Goal: Information Seeking & Learning: Learn about a topic

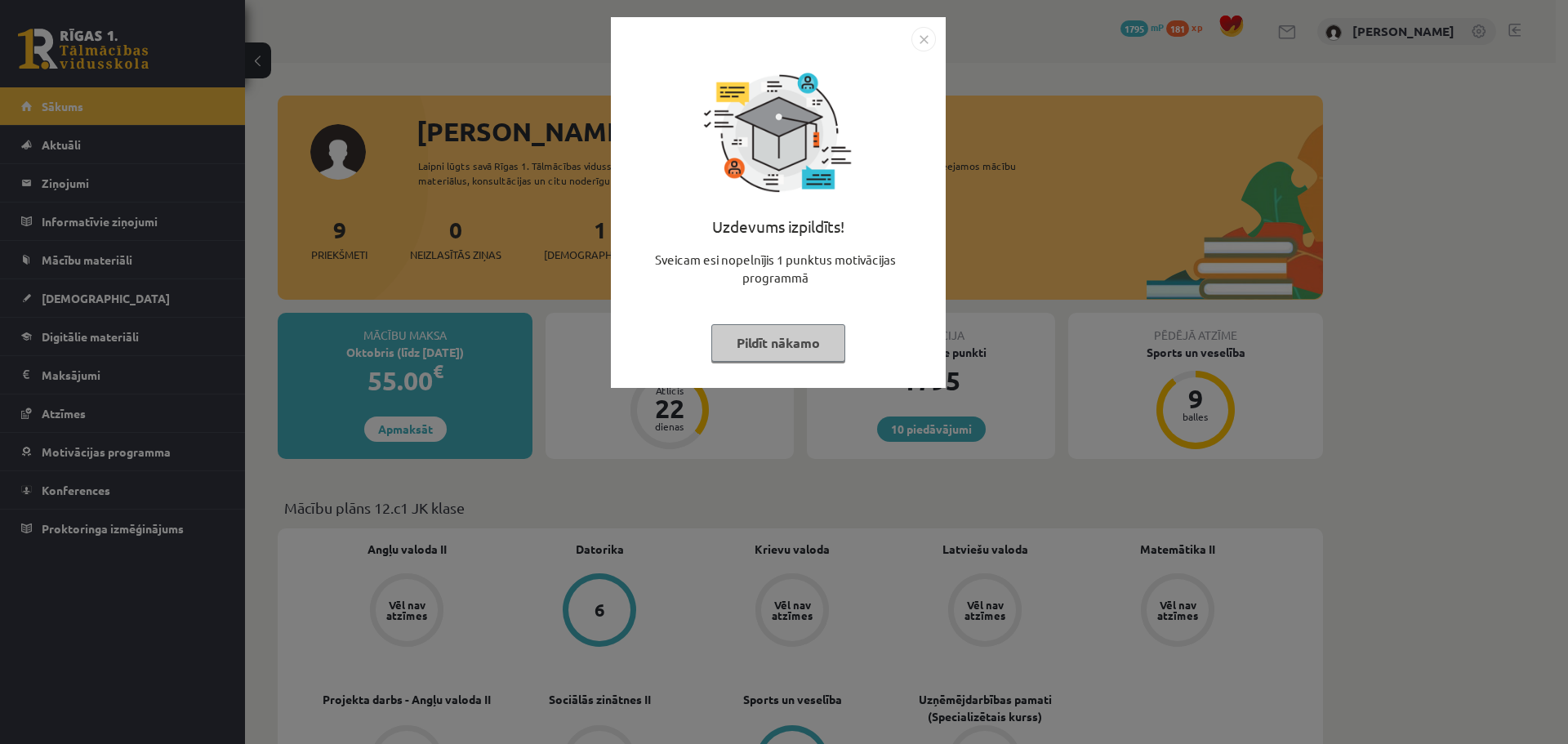
click at [804, 343] on button "Pildīt nākamo" at bounding box center [778, 342] width 134 height 38
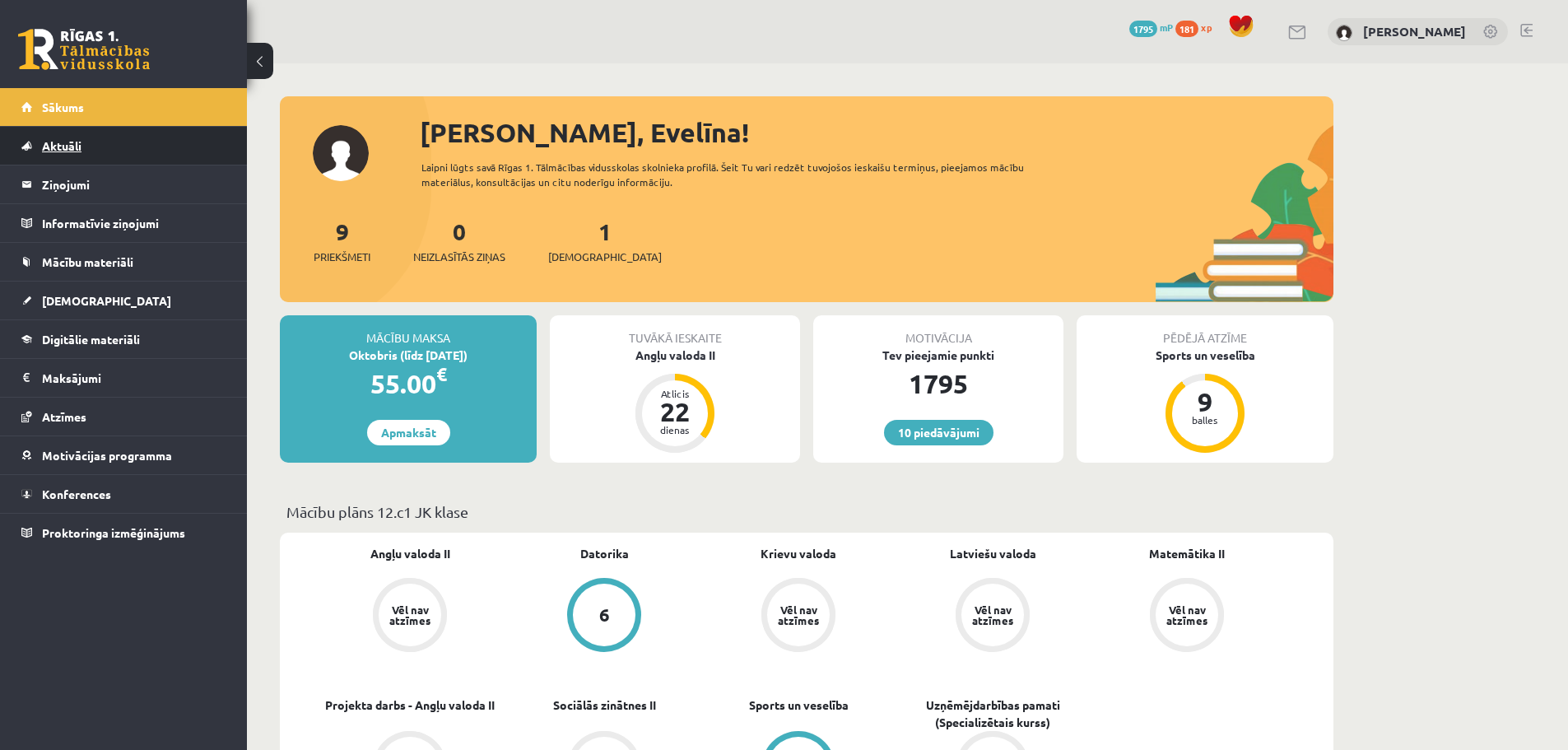
click at [75, 148] on span "Aktuāli" at bounding box center [62, 145] width 39 height 15
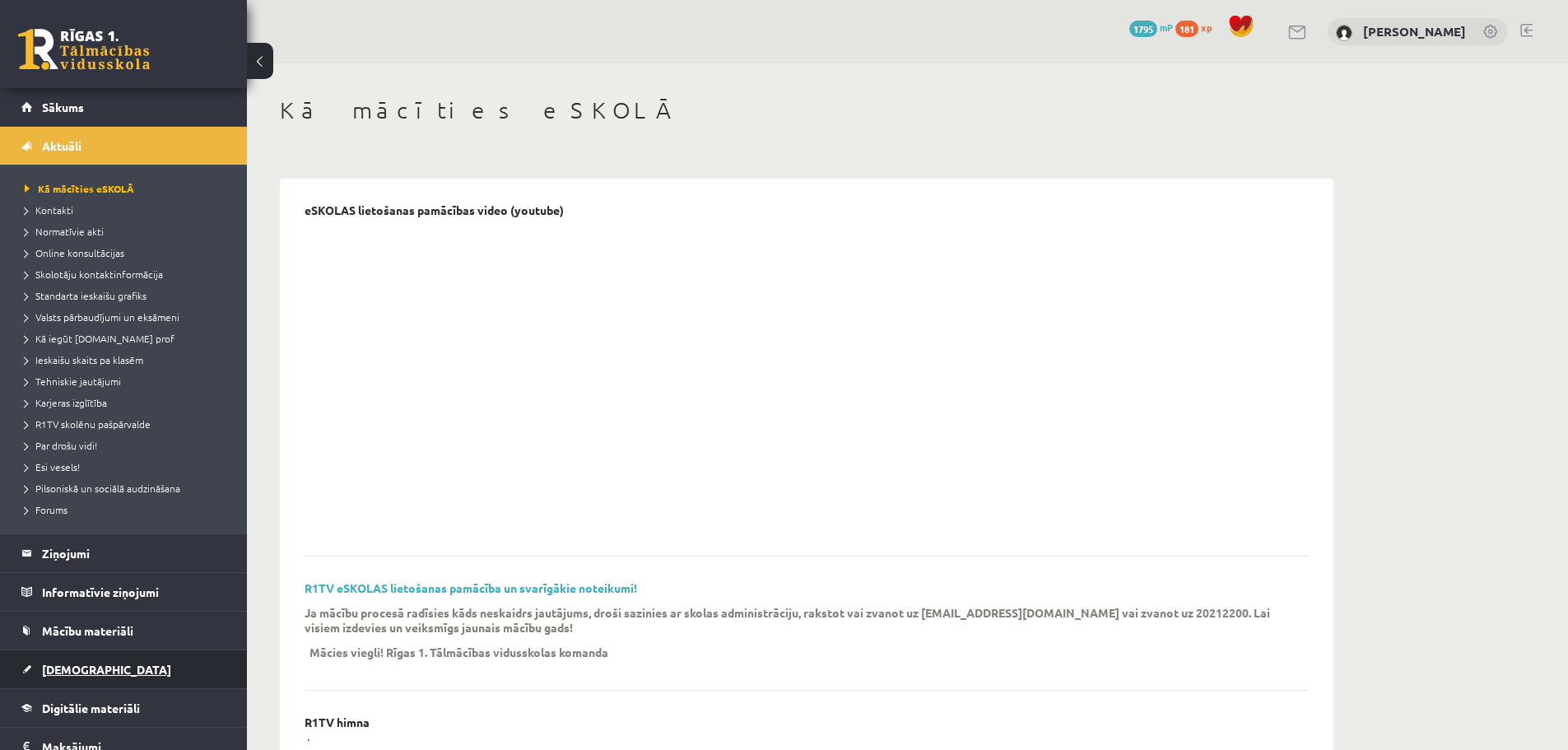
click at [69, 669] on span "[DEMOGRAPHIC_DATA]" at bounding box center [107, 669] width 129 height 15
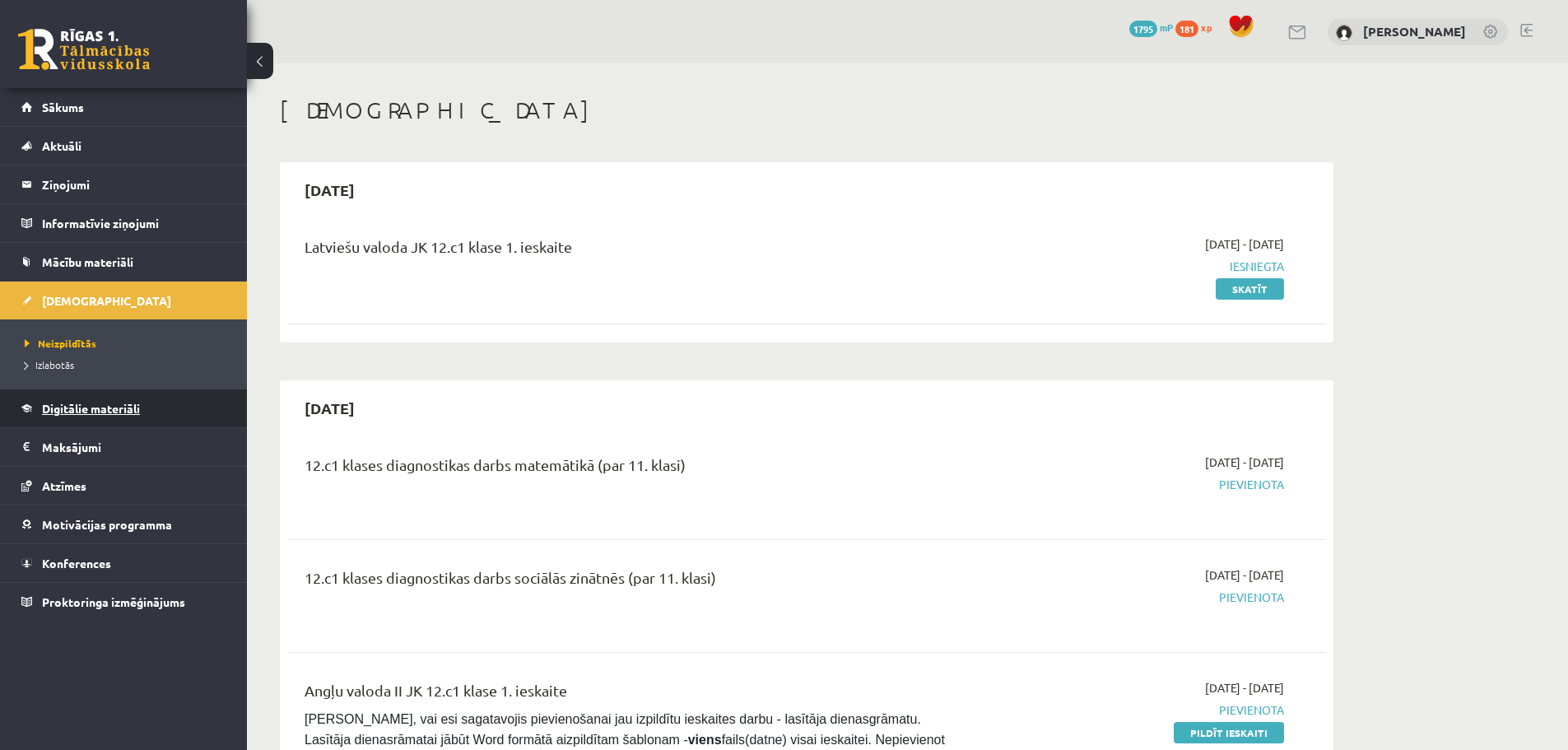
click at [125, 404] on span "Digitālie materiāli" at bounding box center [91, 408] width 98 height 15
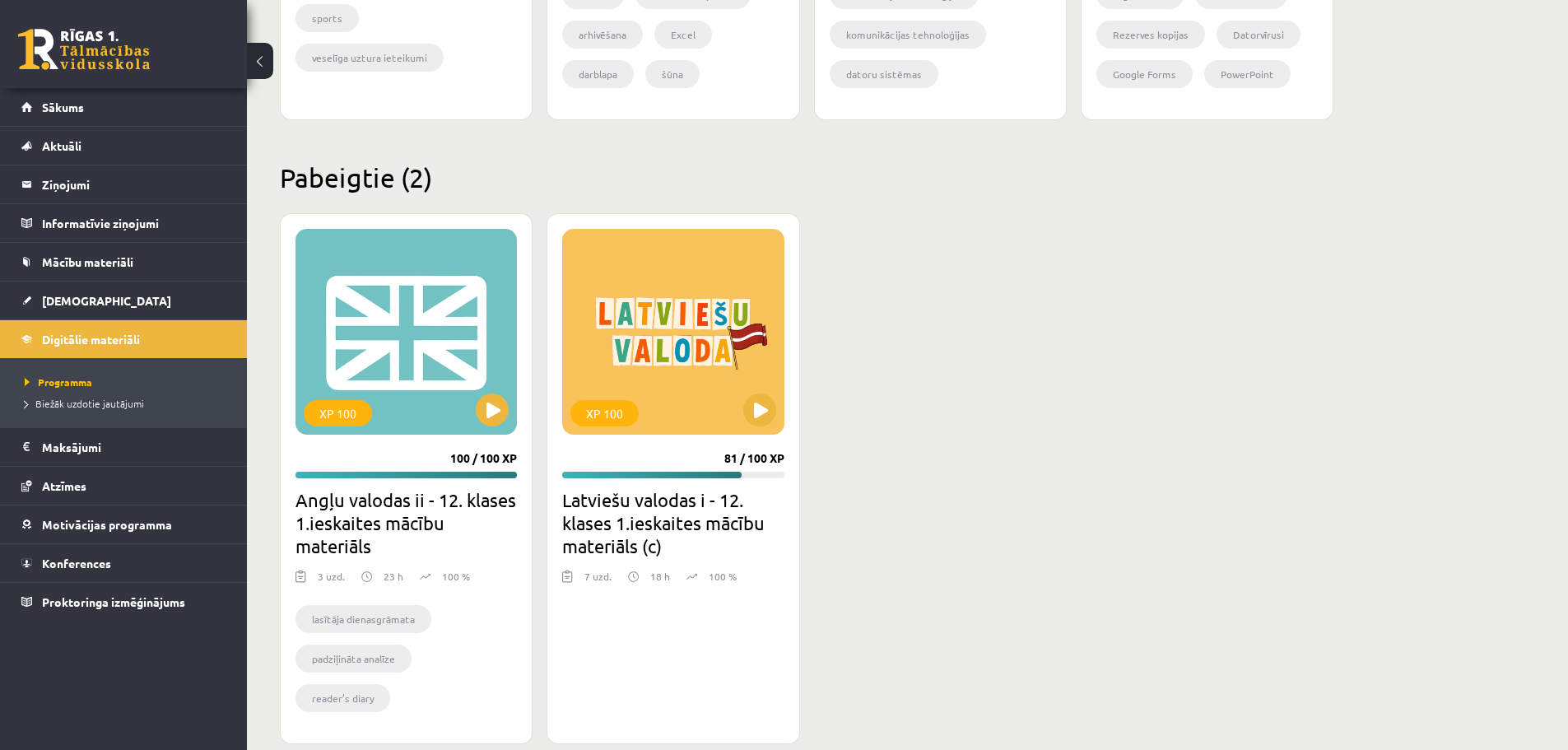
scroll to position [1406, 0]
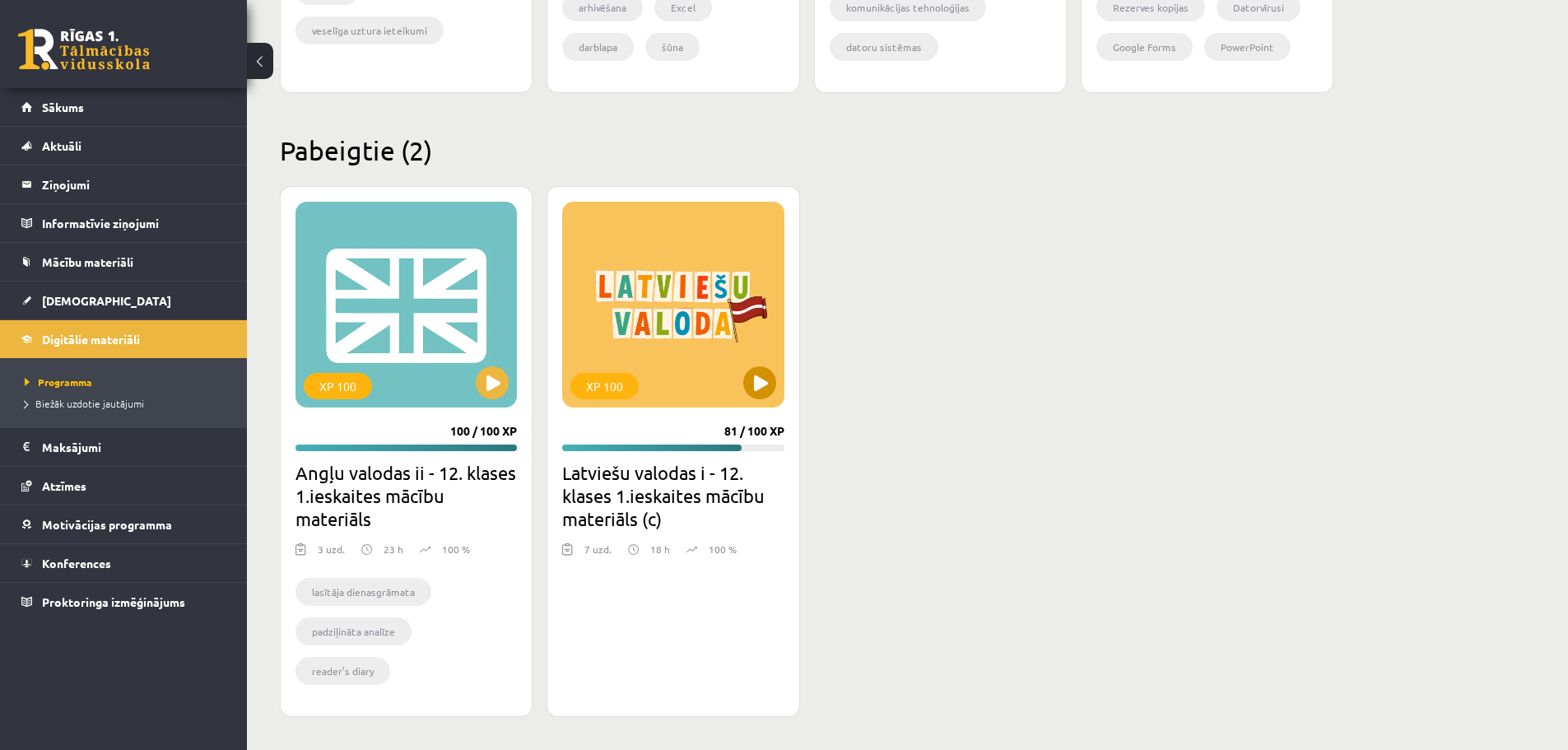
click at [716, 336] on div "XP 100" at bounding box center [673, 304] width 221 height 205
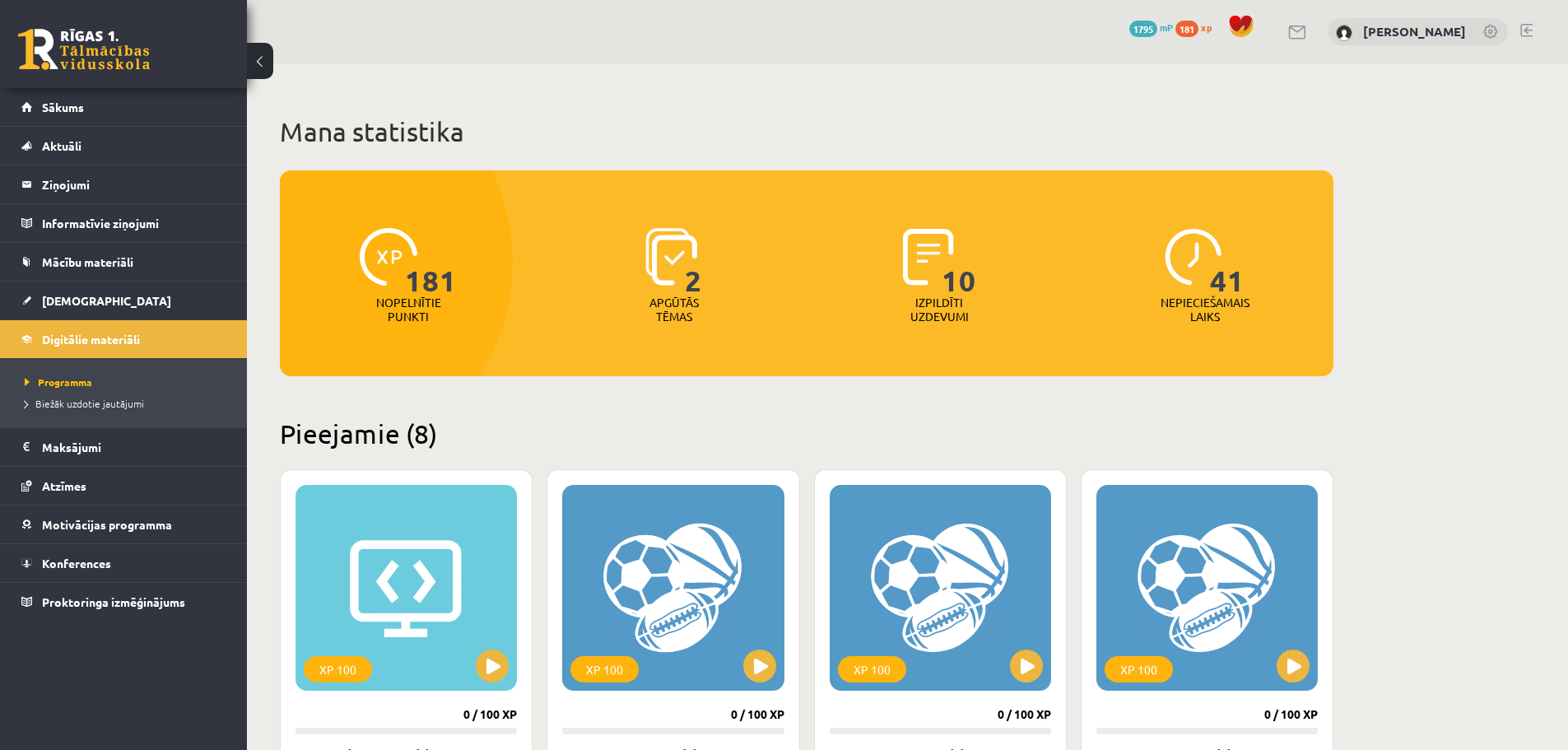
scroll to position [1406, 0]
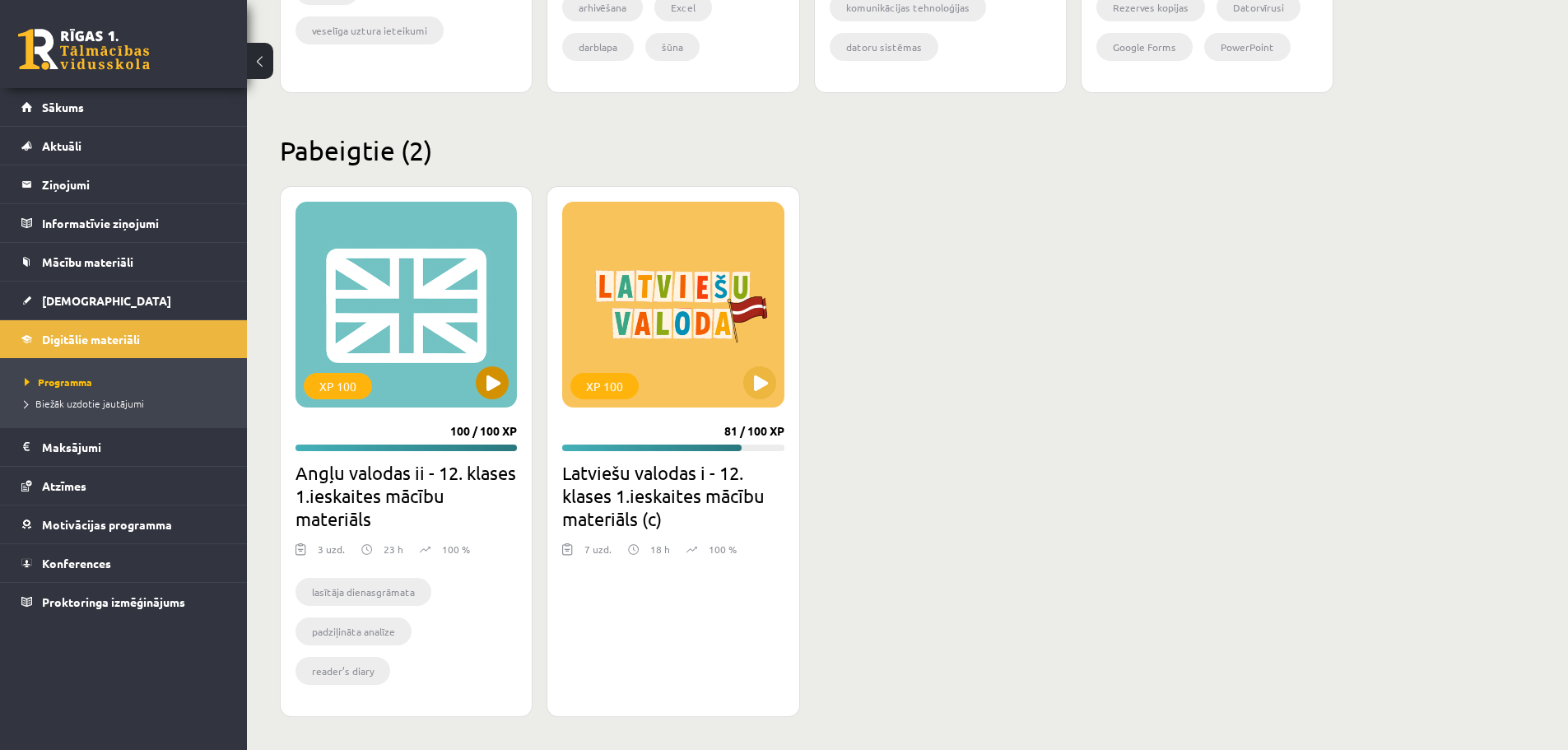
click at [389, 326] on div "XP 100" at bounding box center [406, 304] width 221 height 205
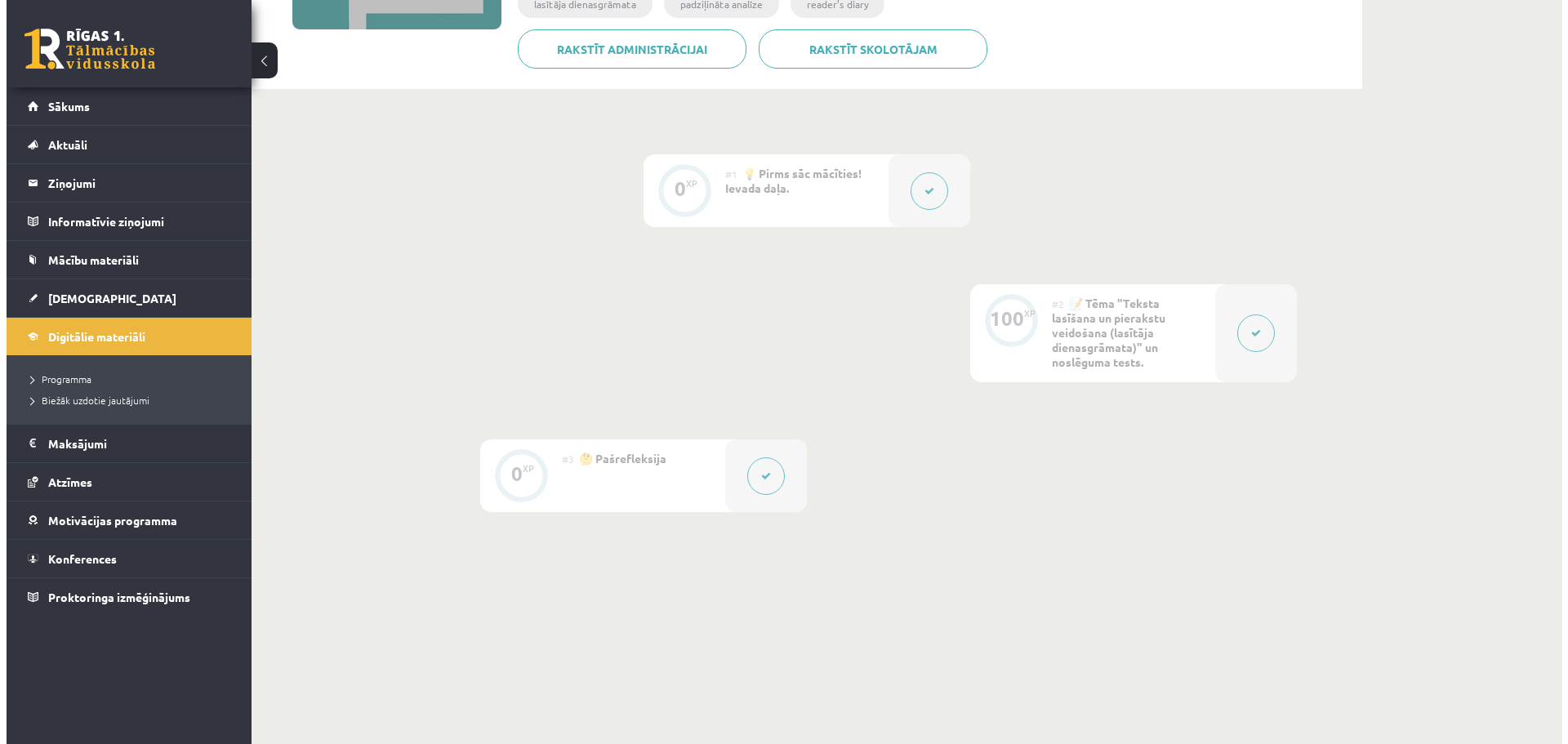
scroll to position [324, 0]
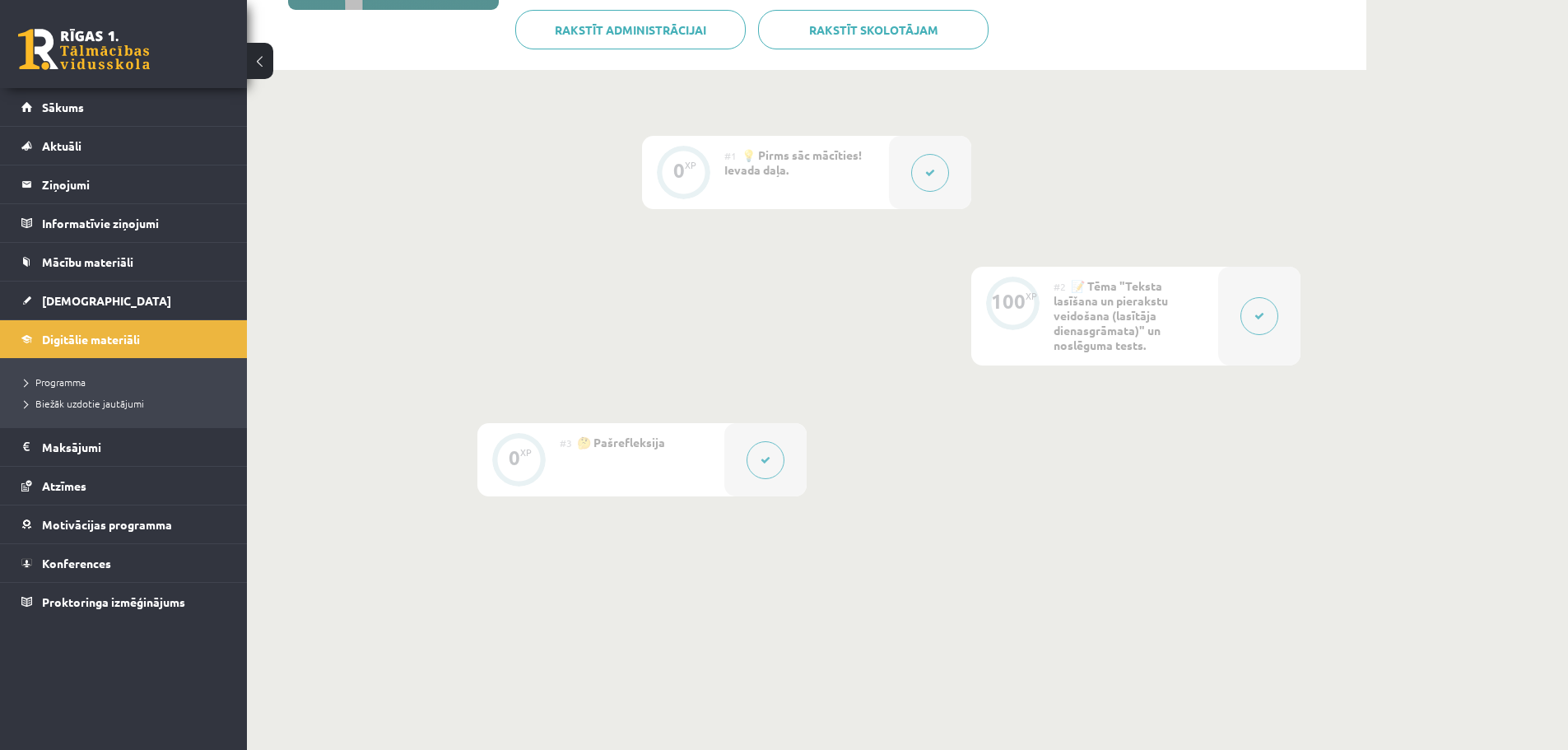
click at [1233, 339] on div at bounding box center [1259, 316] width 82 height 99
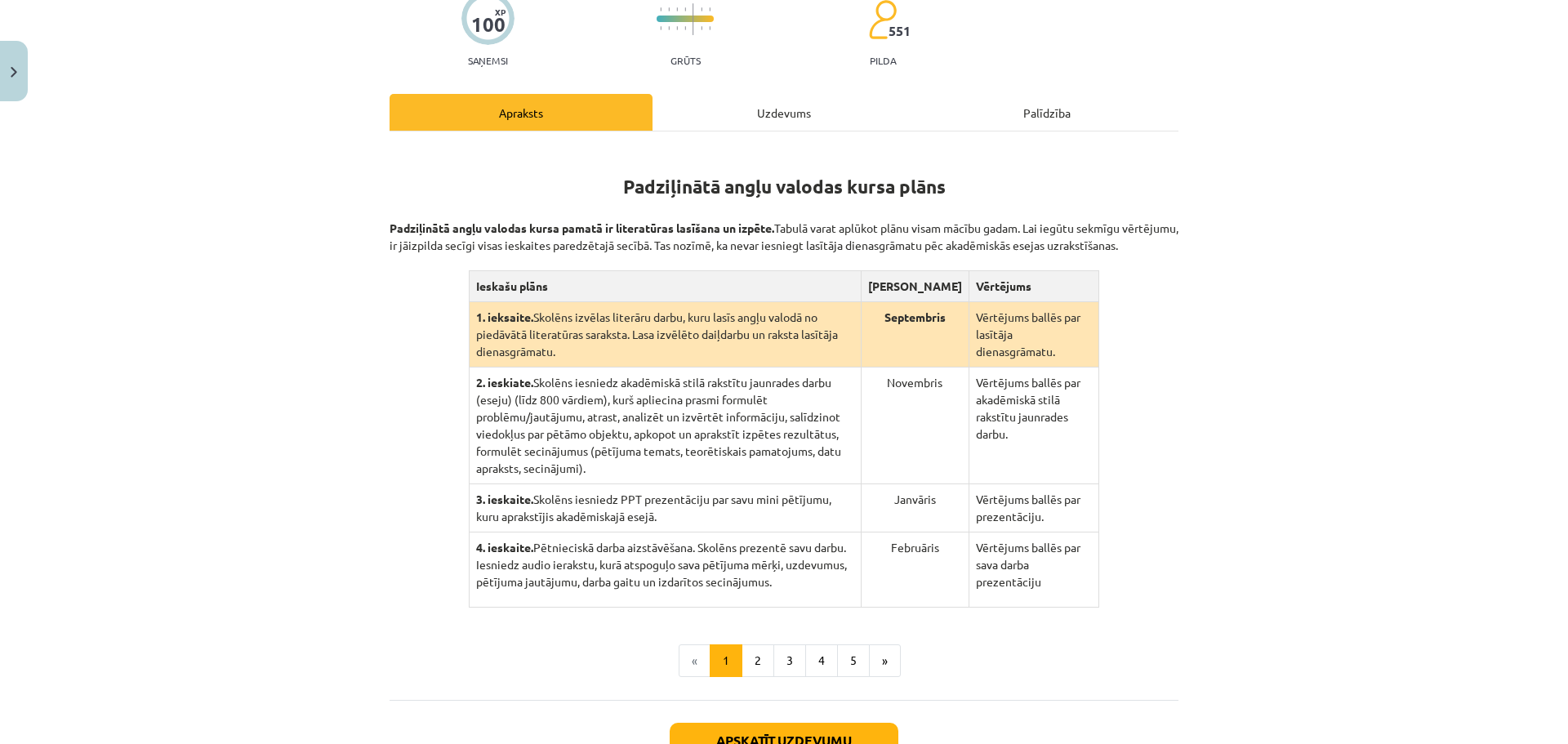
scroll to position [175, 0]
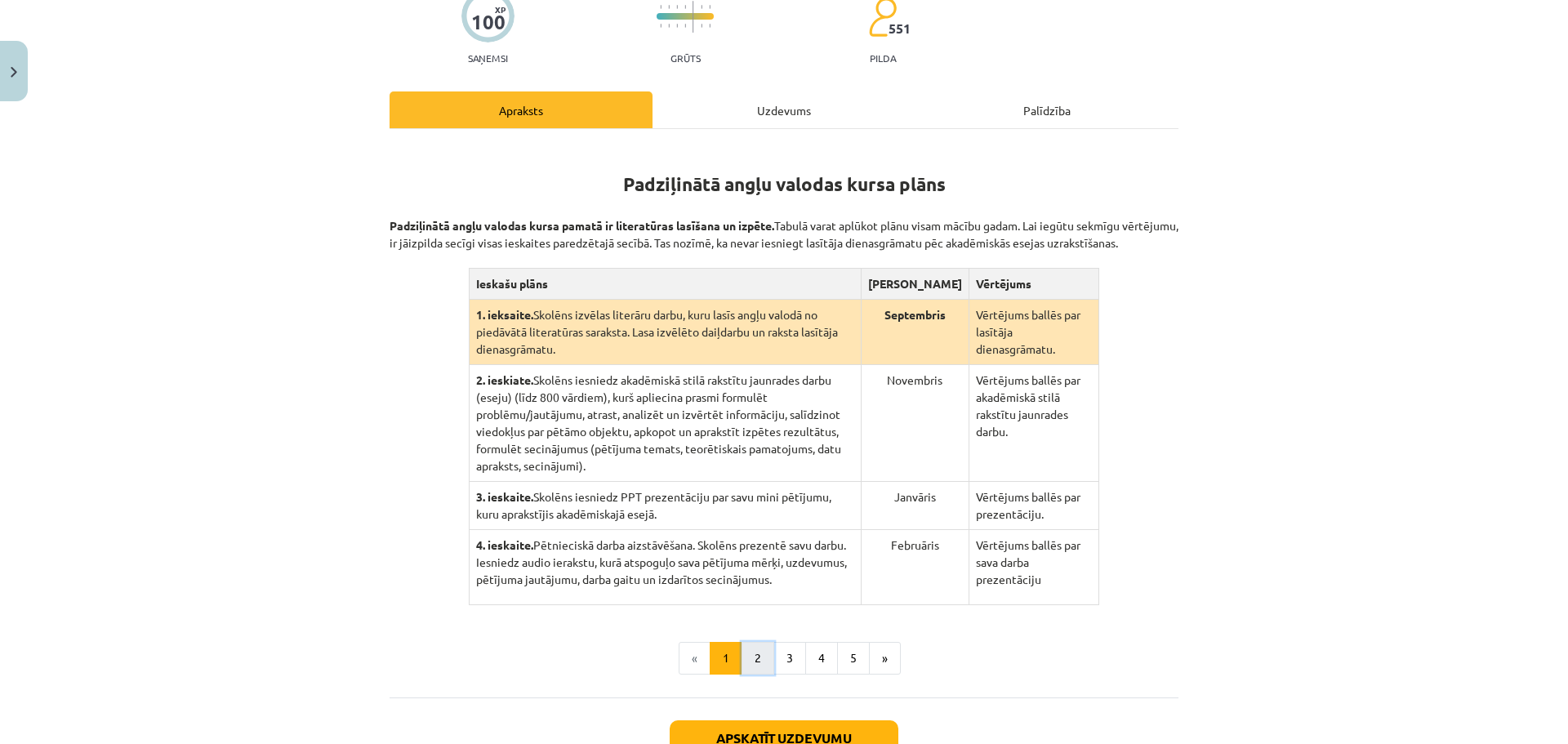
click at [763, 642] on button "2" at bounding box center [757, 659] width 33 height 33
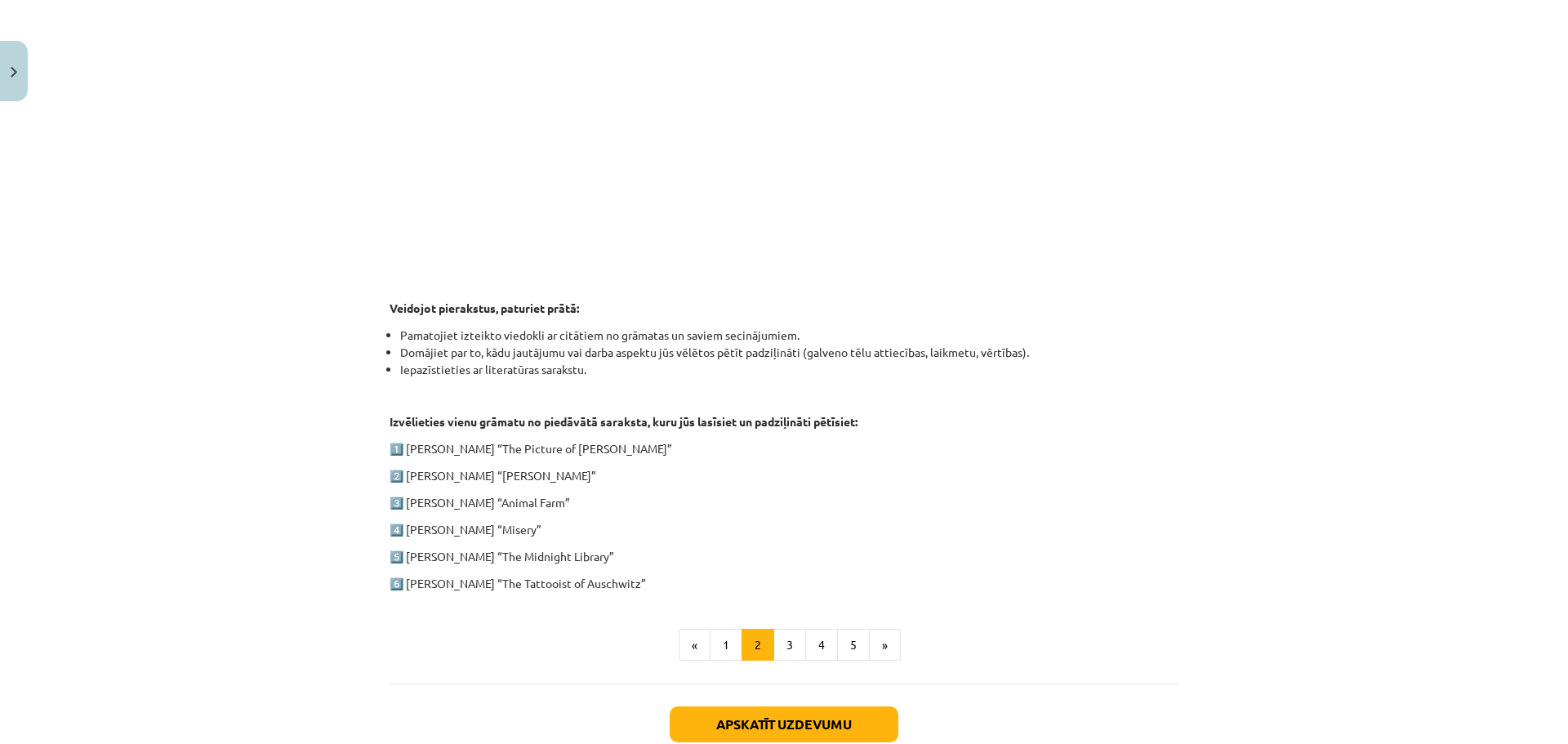
scroll to position [718, 0]
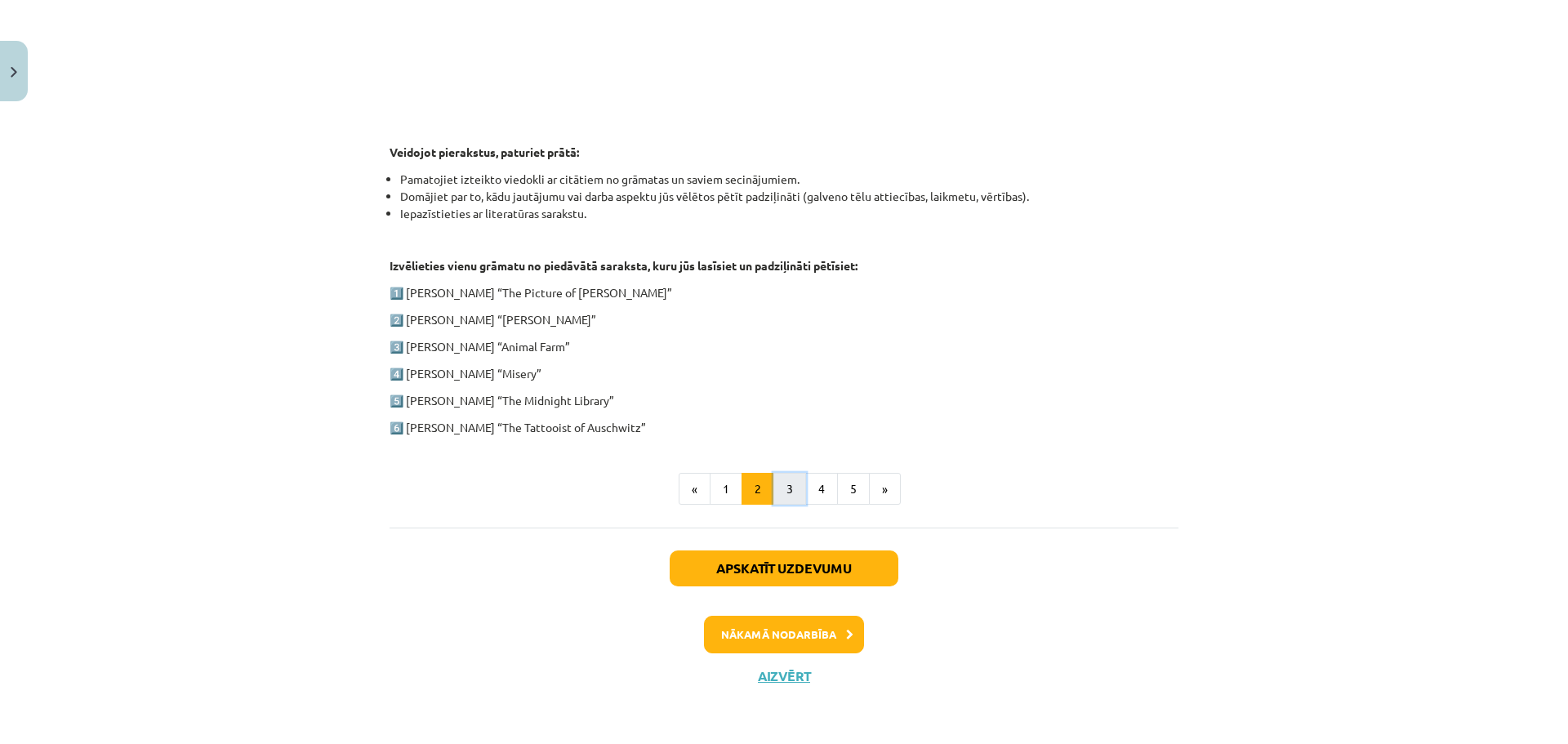
click at [793, 488] on button "3" at bounding box center [789, 489] width 33 height 33
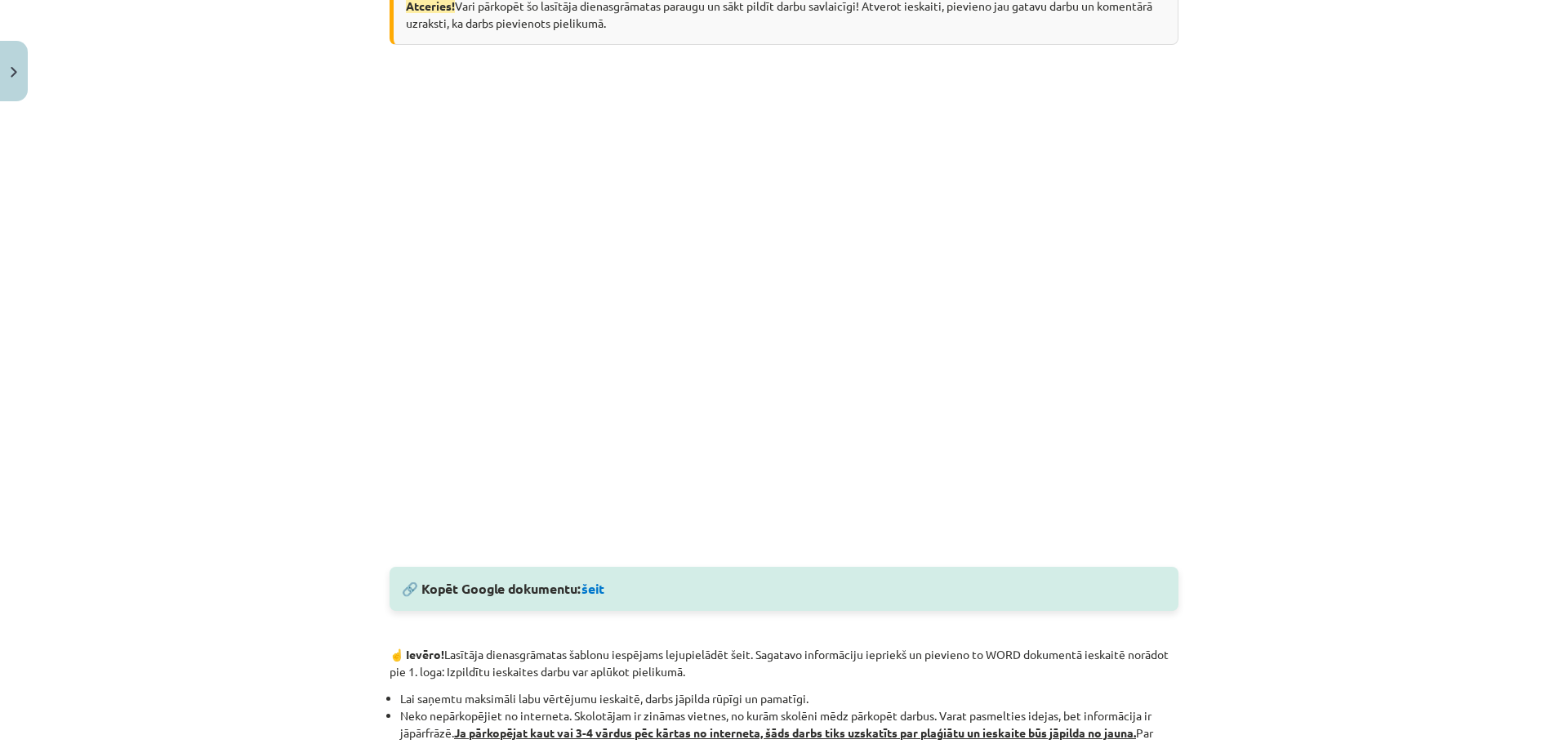
scroll to position [400, 0]
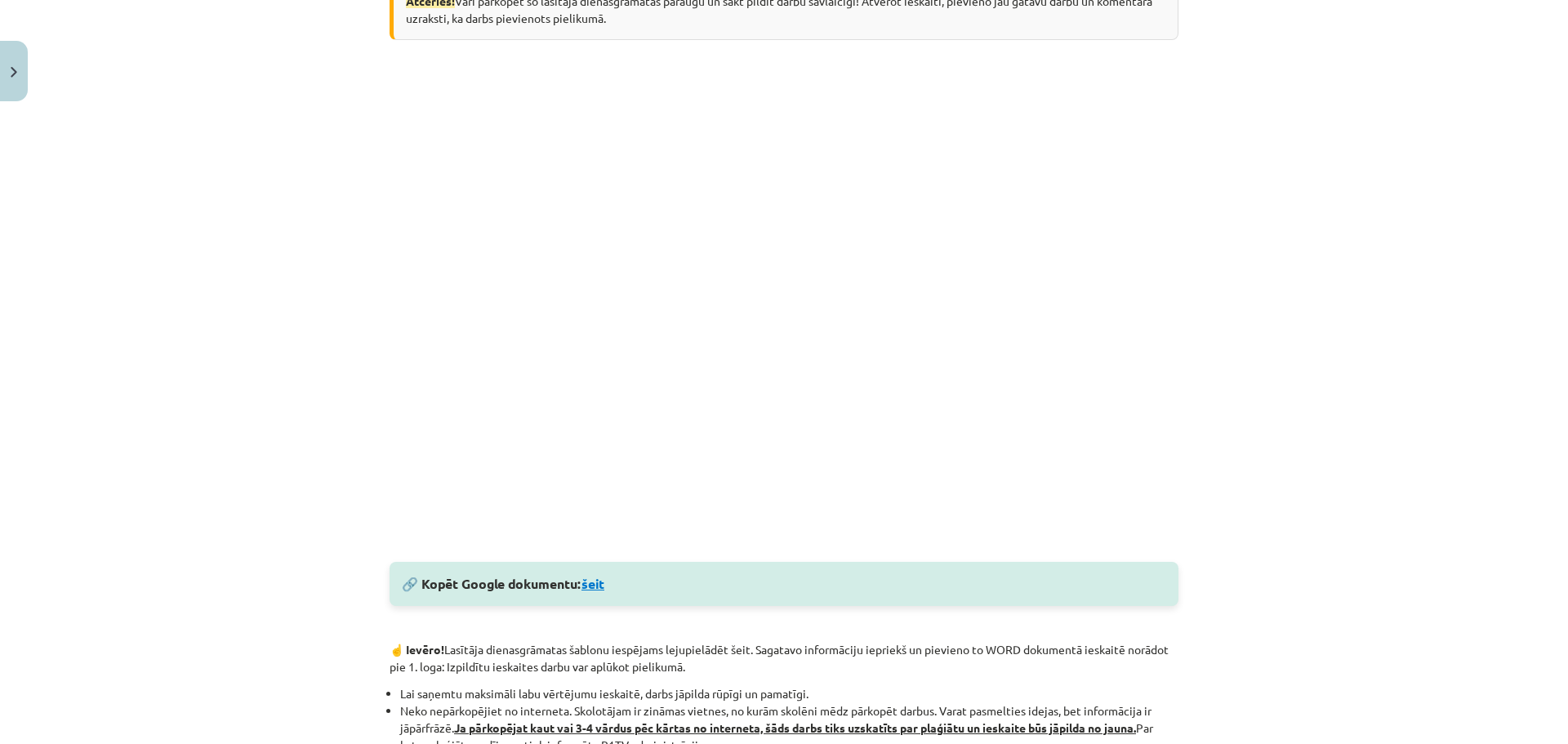
click at [592, 587] on link "šeit" at bounding box center [592, 584] width 23 height 17
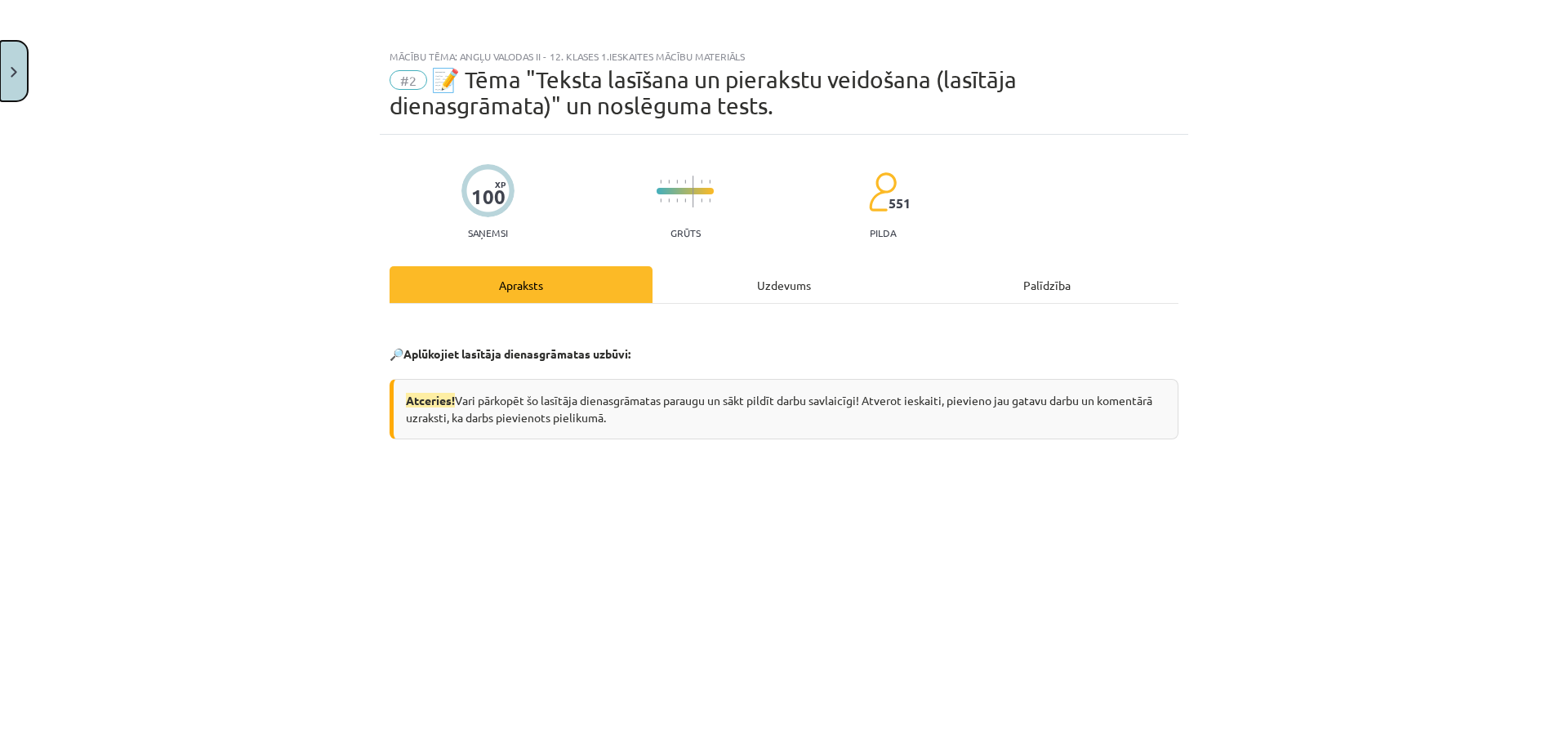
click at [15, 81] on button "Close" at bounding box center [14, 71] width 28 height 60
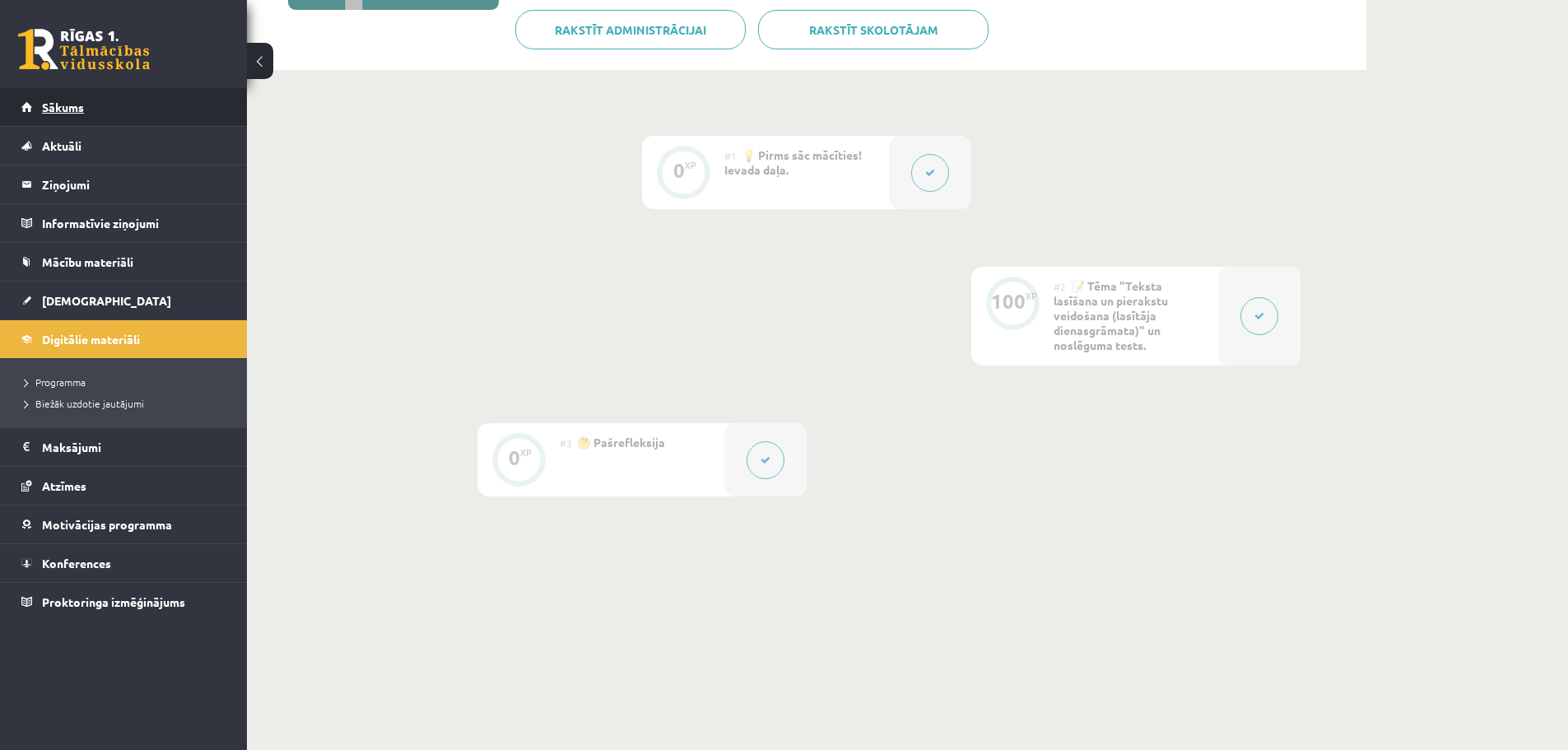
click at [86, 109] on link "Sākums" at bounding box center [124, 107] width 205 height 38
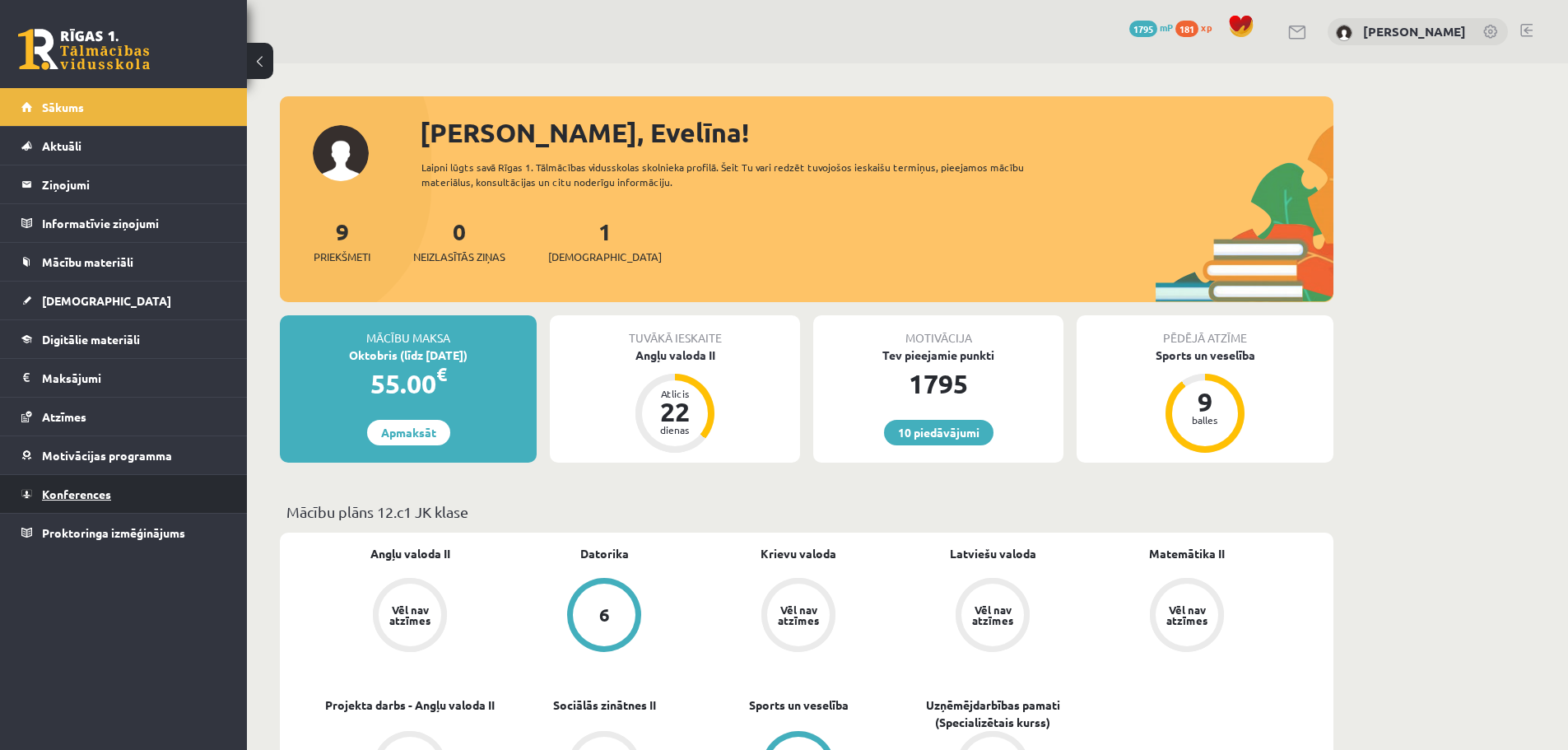
click at [69, 495] on span "Konferences" at bounding box center [76, 494] width 69 height 15
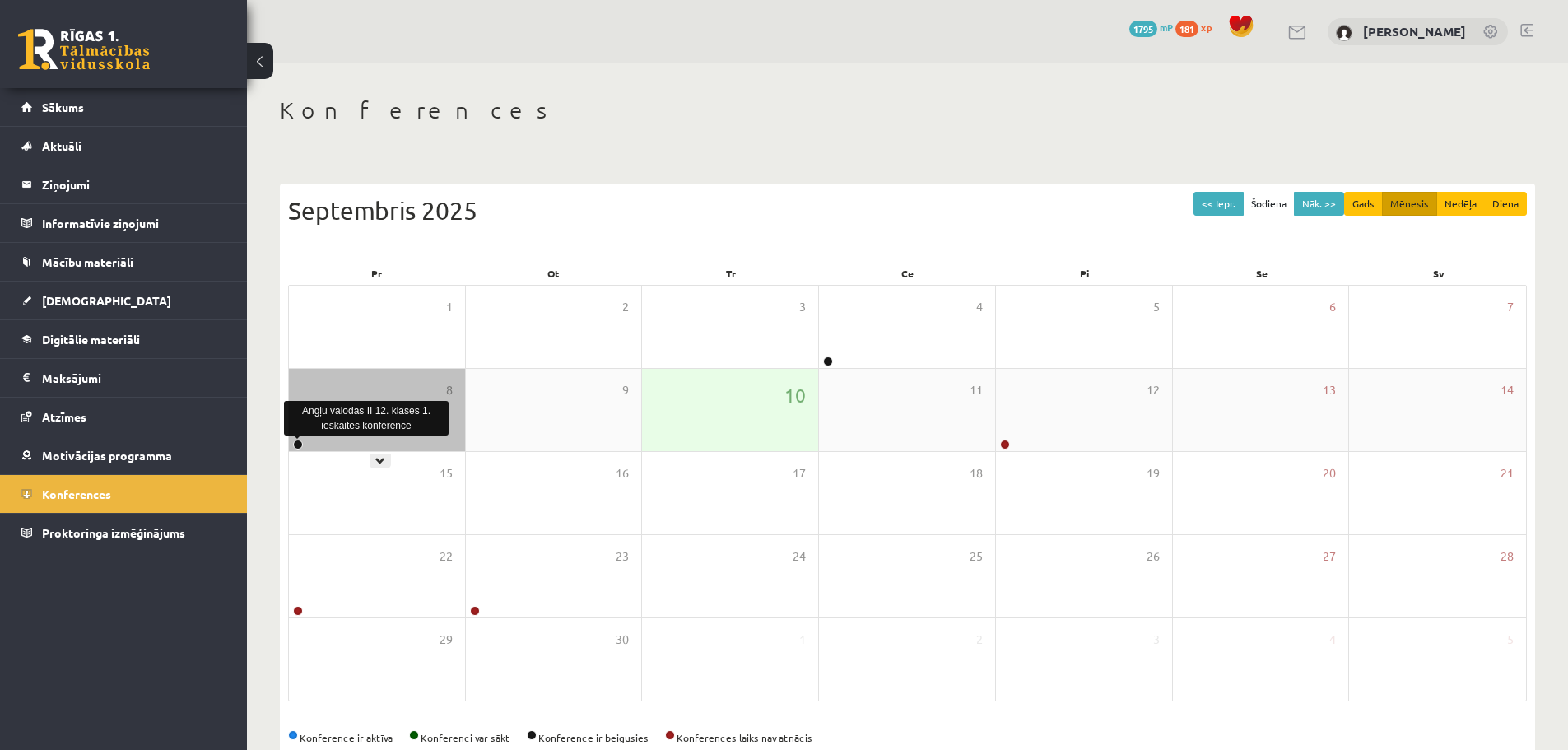
click at [294, 442] on link at bounding box center [298, 445] width 10 height 10
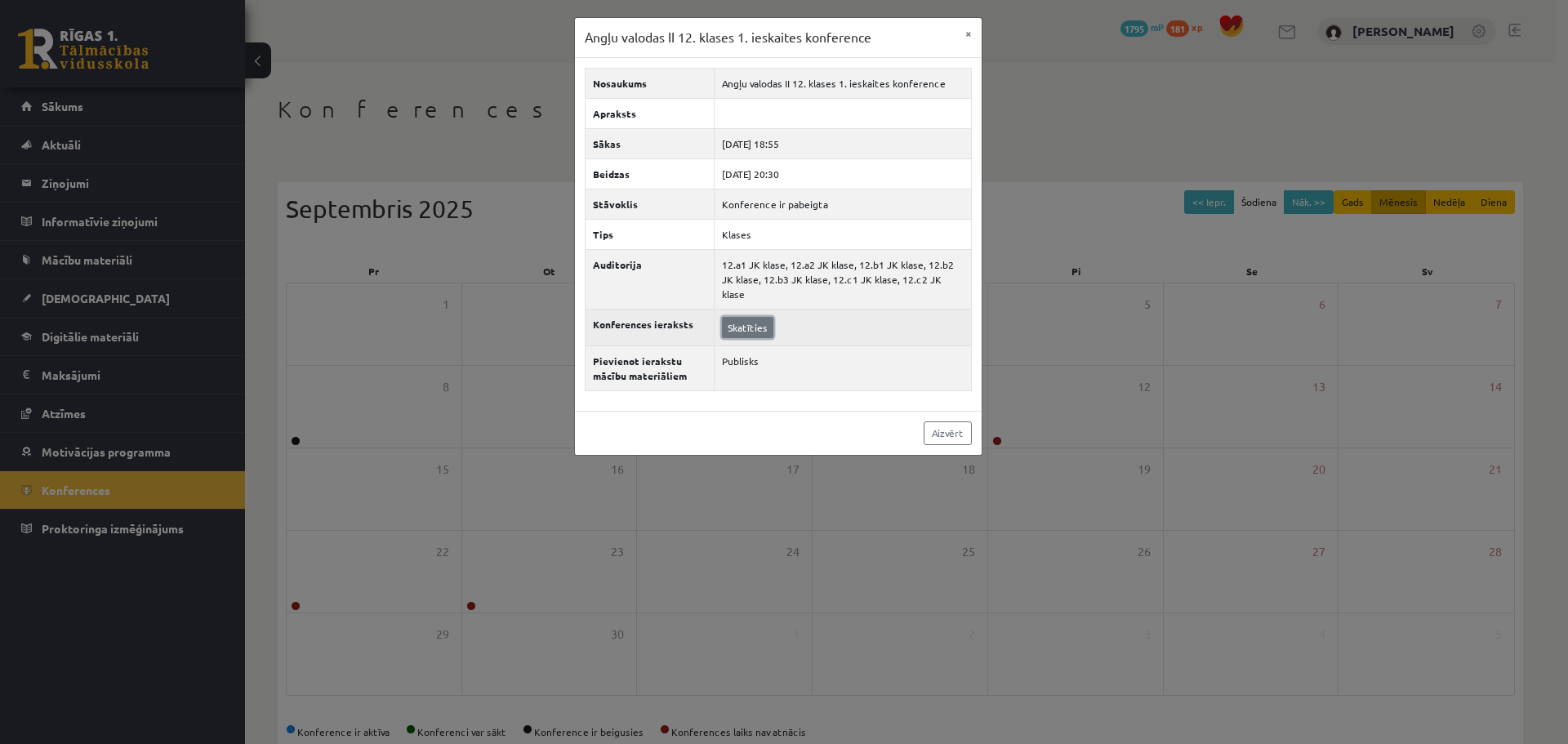
click at [745, 317] on link "Skatīties" at bounding box center [747, 328] width 51 height 21
